Goal: Task Accomplishment & Management: Use online tool/utility

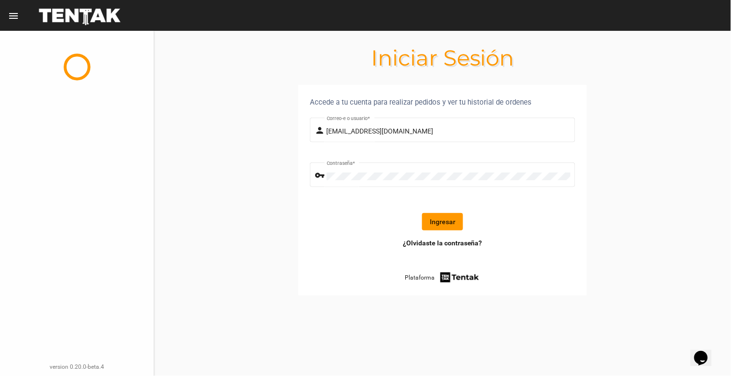
click at [441, 220] on button "Ingresar" at bounding box center [442, 221] width 41 height 17
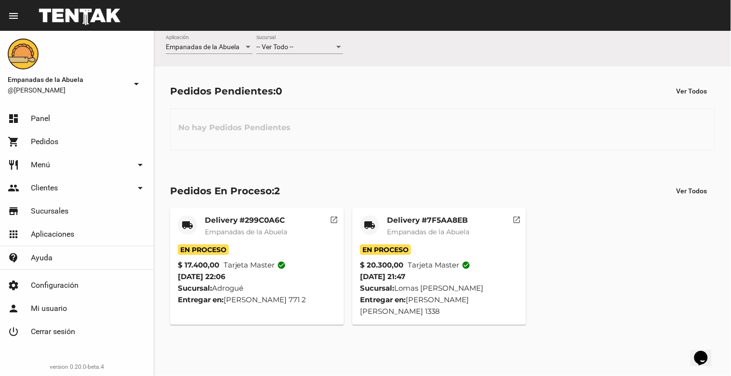
click at [284, 42] on div "-- Ver Todo -- Sucursal" at bounding box center [299, 44] width 87 height 19
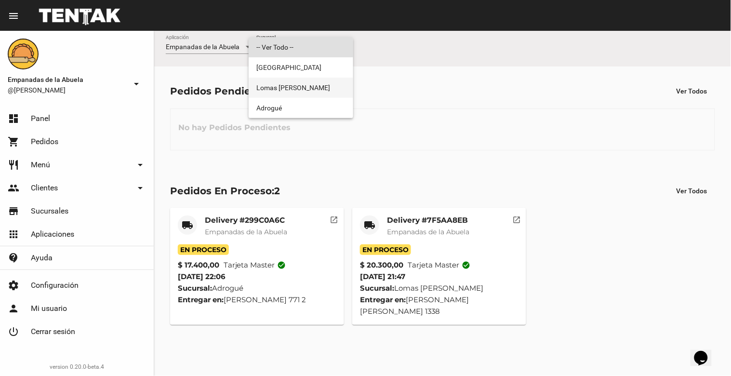
click at [288, 84] on span "Lomas [PERSON_NAME]" at bounding box center [300, 88] width 89 height 20
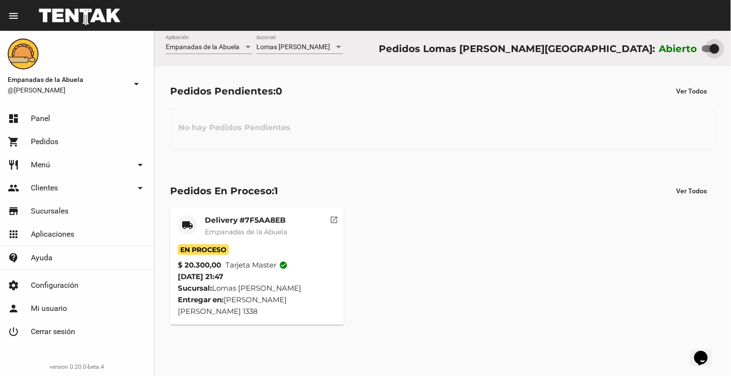
click at [711, 47] on div at bounding box center [714, 49] width 10 height 10
click at [707, 52] on input "checkbox" at bounding box center [706, 52] width 0 height 0
checkbox input "false"
click at [287, 223] on mat-card-title "Delivery #7F5AA8EB" at bounding box center [246, 220] width 82 height 10
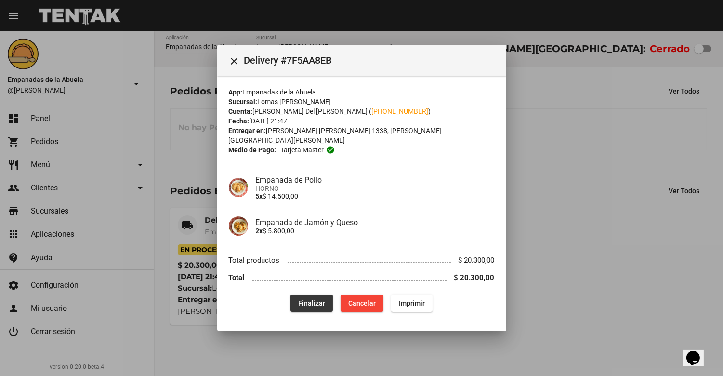
click at [302, 301] on span "Finalizar" at bounding box center [311, 303] width 27 height 8
